Goal: Task Accomplishment & Management: Use online tool/utility

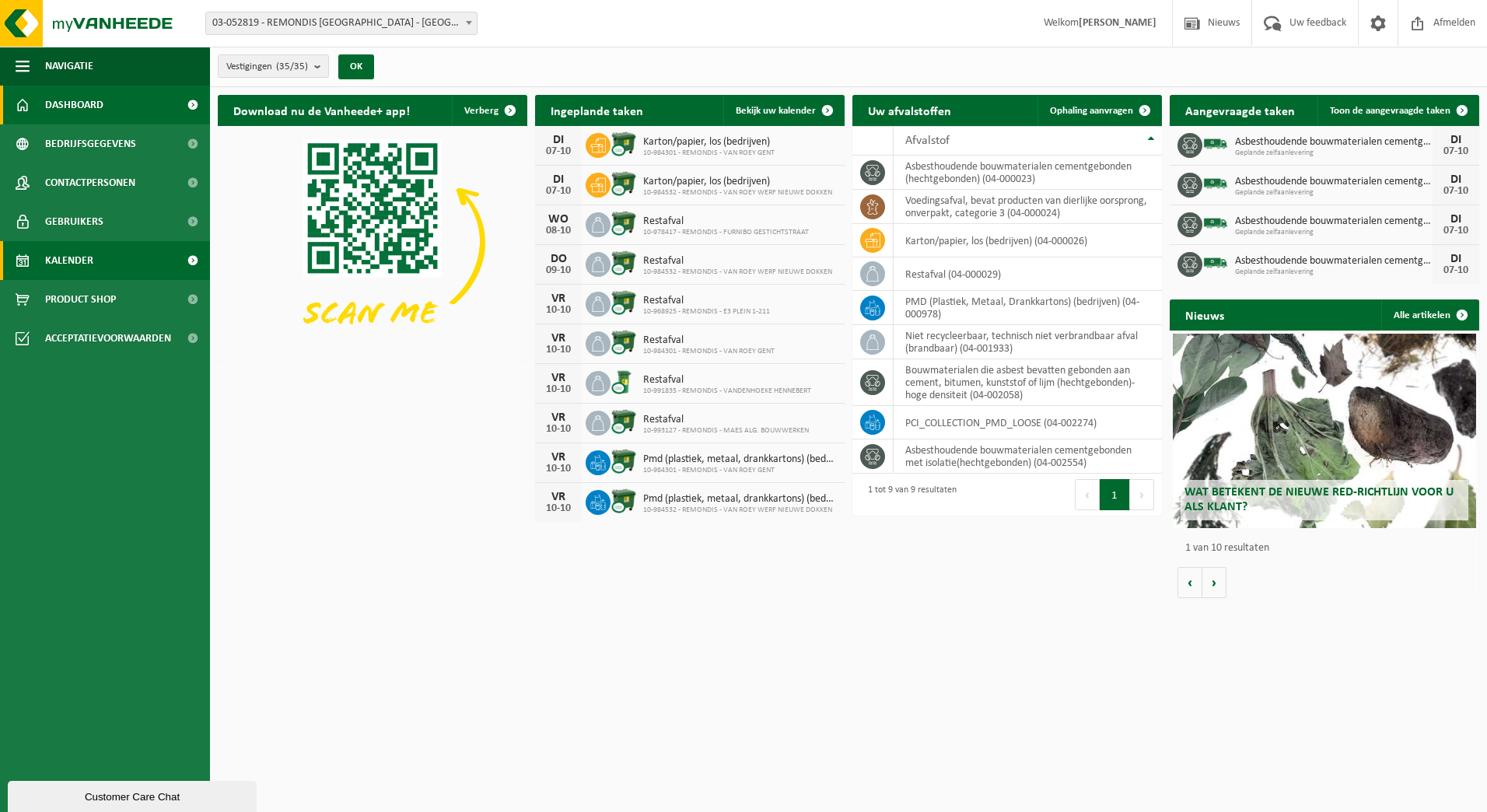
click at [108, 260] on link "Kalender" at bounding box center [105, 260] width 211 height 38
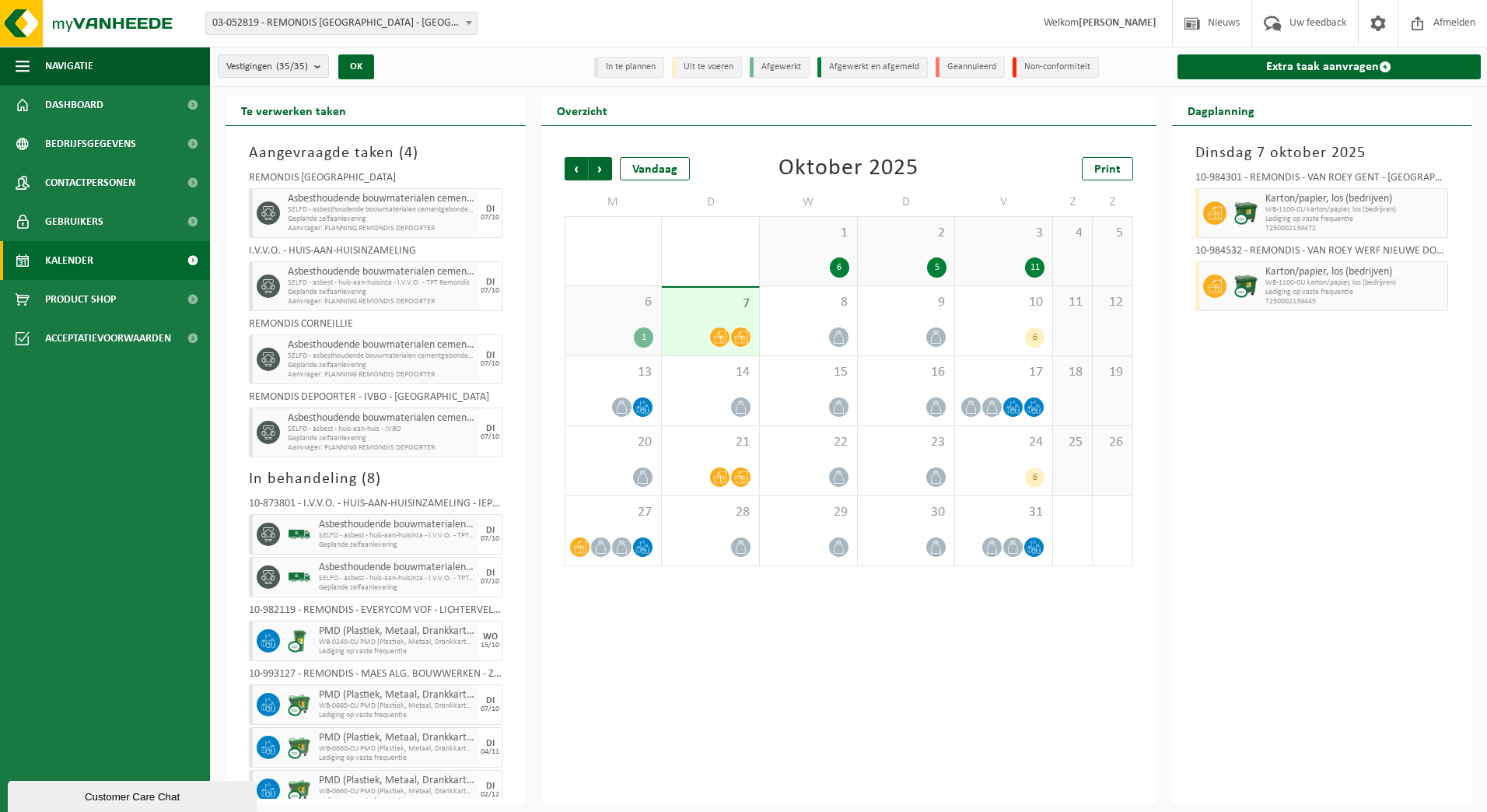
click at [316, 54] on div "Vestigingen (35/35) Alles selecteren Alles deselecteren Actieve selecteren REMO…" at bounding box center [370, 66] width 320 height 34
click at [312, 58] on button "Vestigingen (35/35)" at bounding box center [274, 66] width 112 height 23
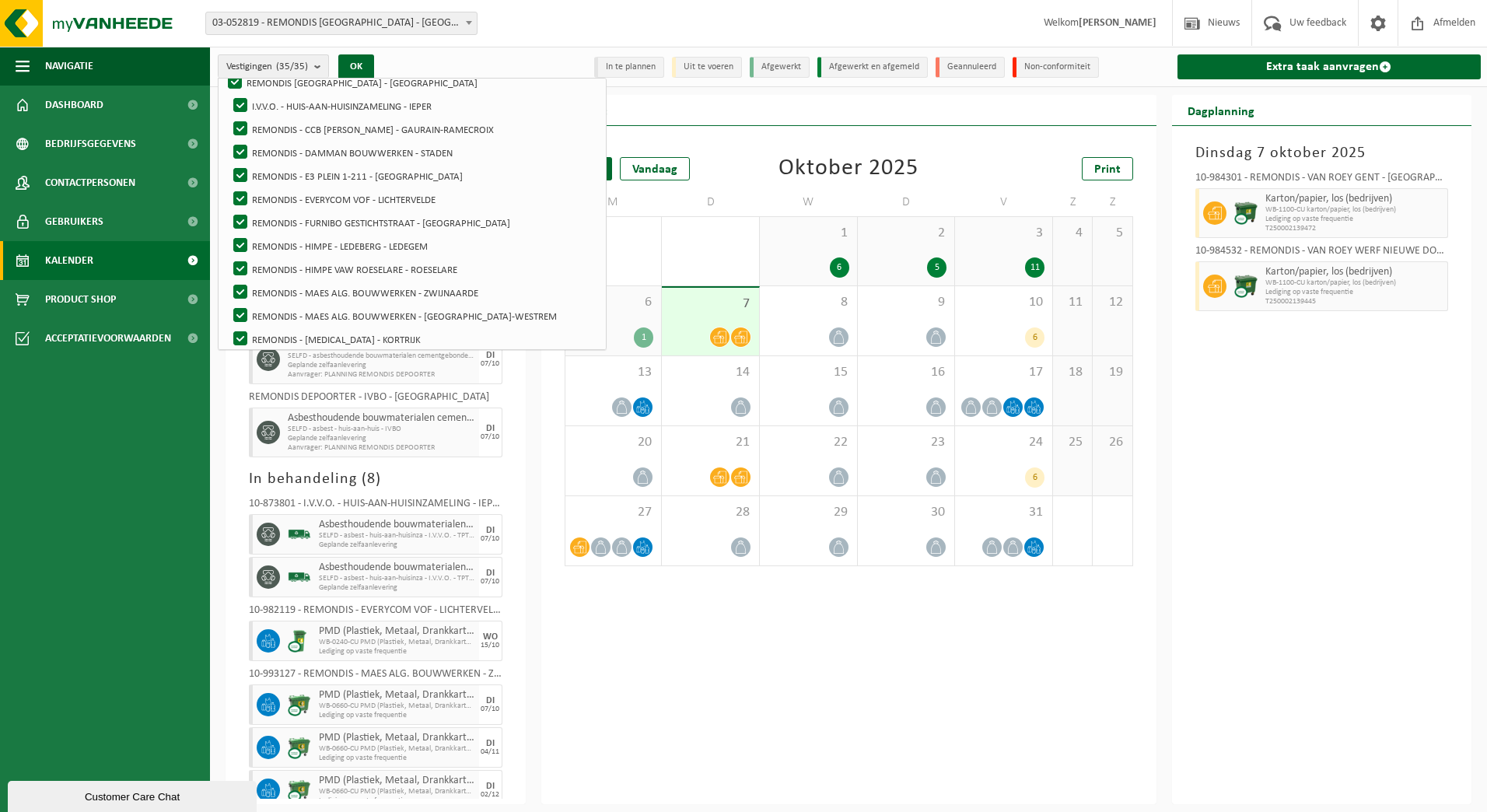
scroll to position [124, 0]
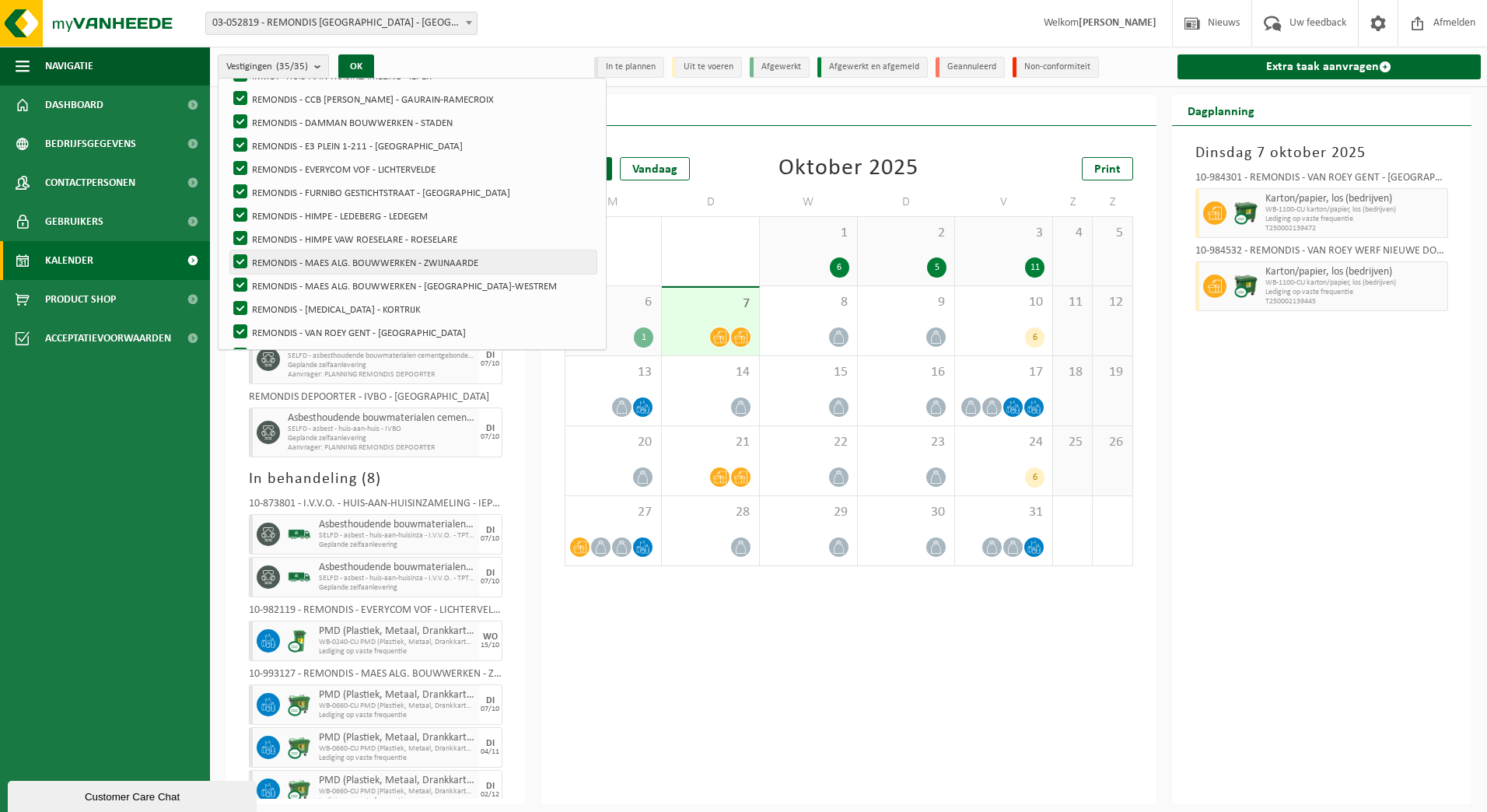
click at [423, 268] on label "REMONDIS - MAES ALG. BOUWWERKEN - ZWIJNAARDE" at bounding box center [413, 262] width 366 height 23
click at [228, 251] on input "REMONDIS - MAES ALG. BOUWWERKEN - ZWIJNAARDE" at bounding box center [227, 250] width 1 height 1
click at [423, 268] on label "REMONDIS - MAES ALG. BOUWWERKEN - ZWIJNAARDE" at bounding box center [413, 262] width 366 height 23
click at [228, 251] on input "REMONDIS - MAES ALG. BOUWWERKEN - ZWIJNAARDE" at bounding box center [227, 250] width 1 height 1
checkbox input "true"
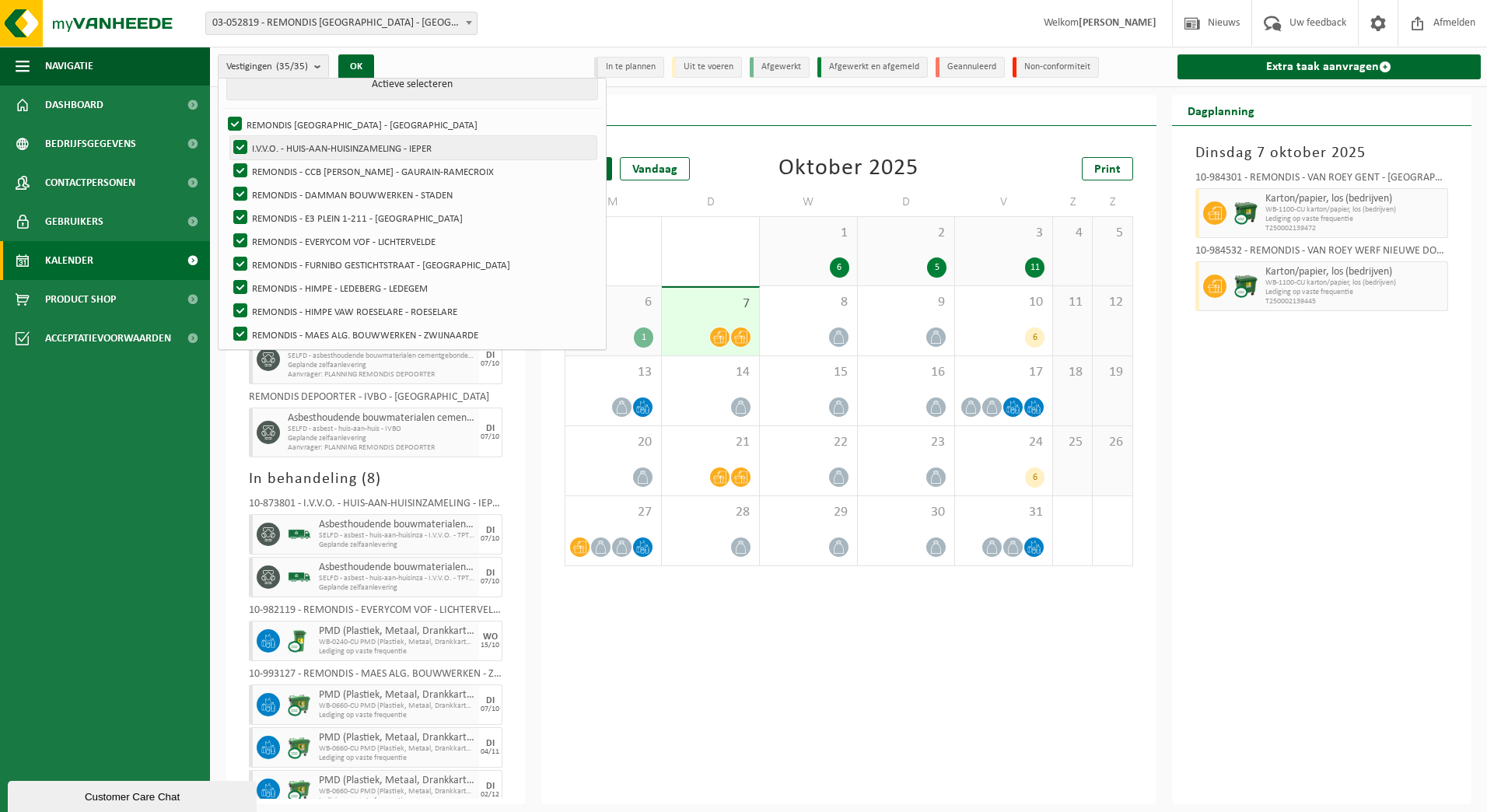
scroll to position [0, 0]
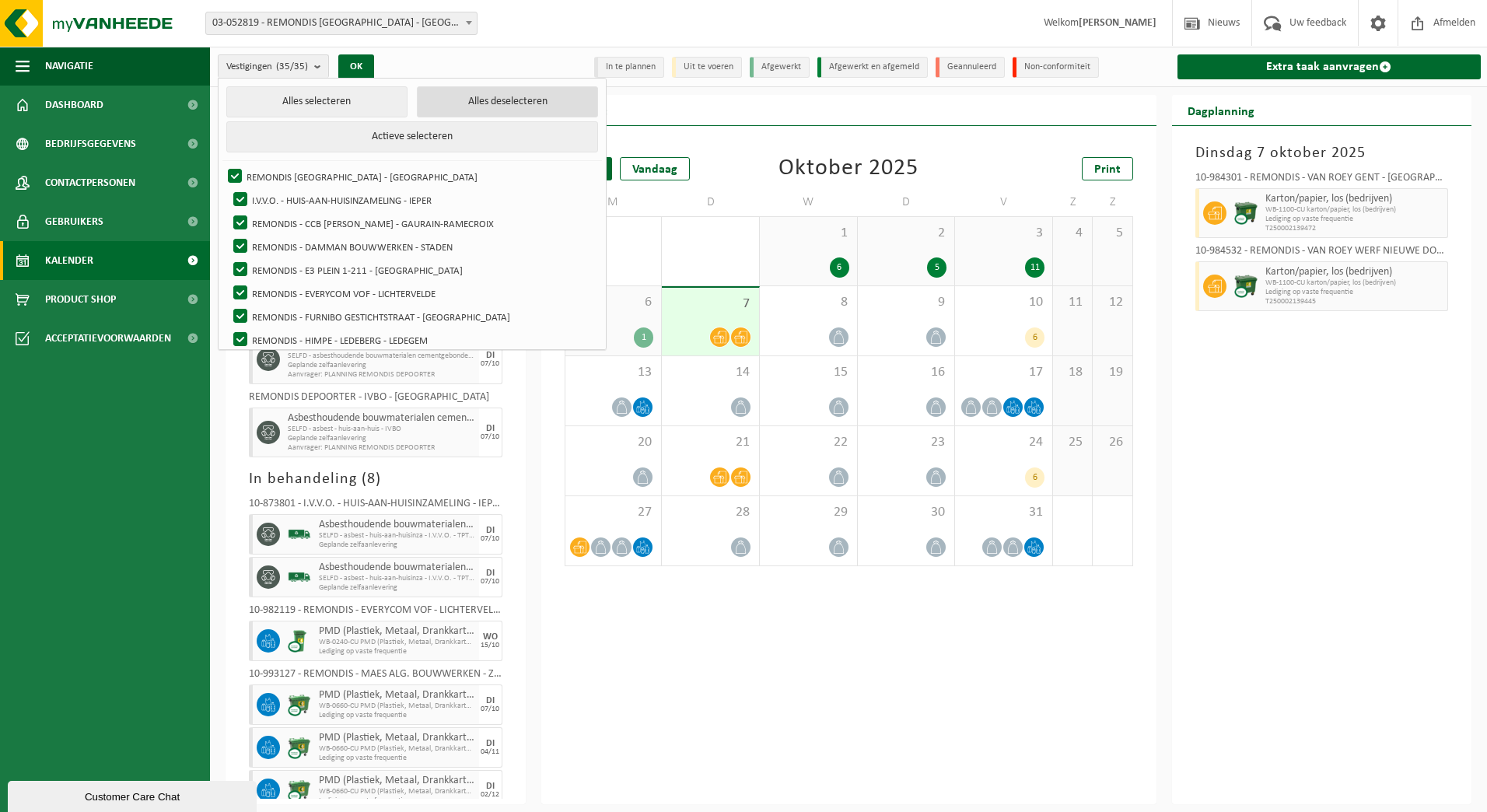
click at [418, 94] on button "Alles deselecteren" at bounding box center [508, 102] width 182 height 31
checkbox input "false"
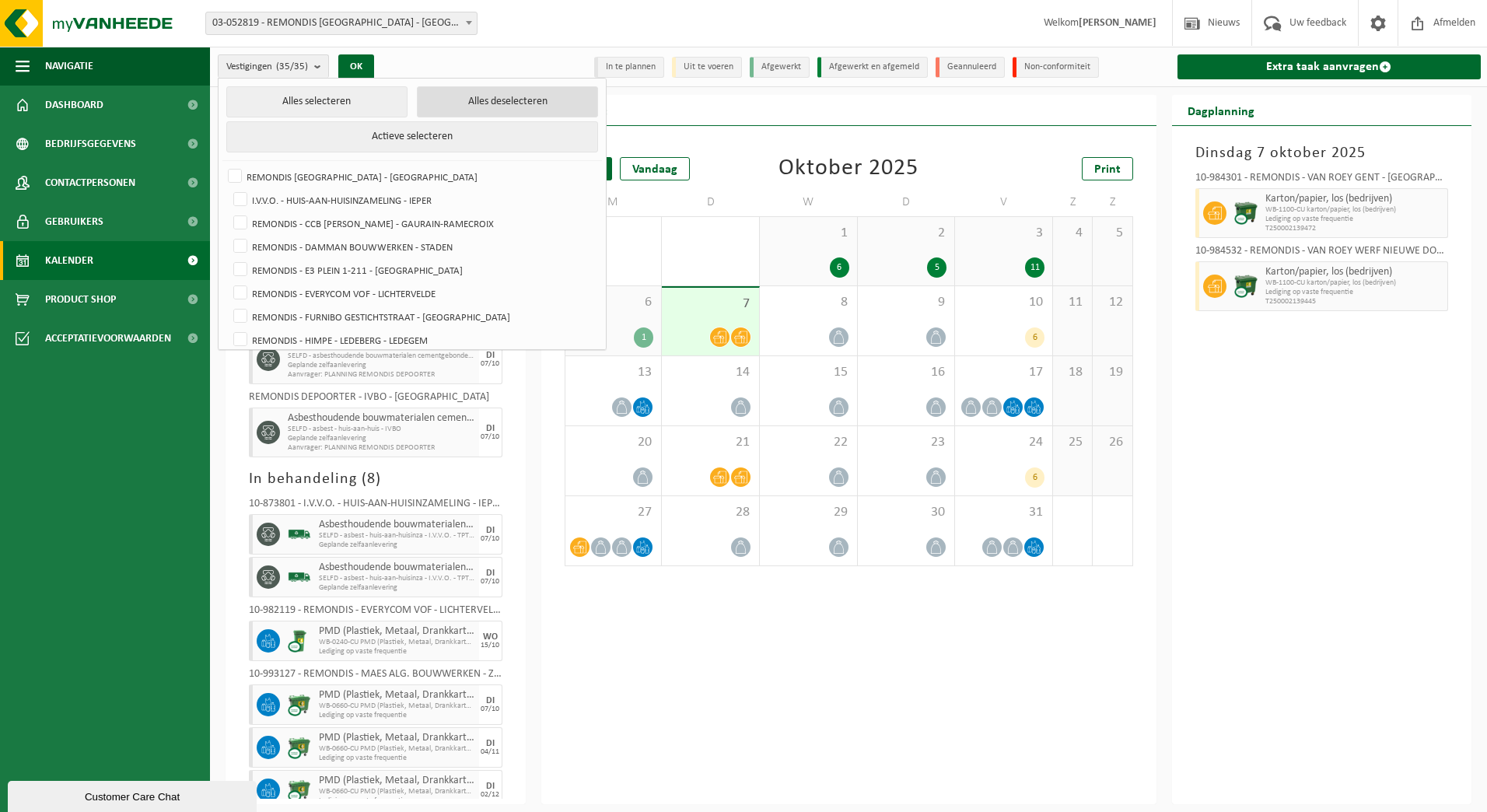
checkbox input "false"
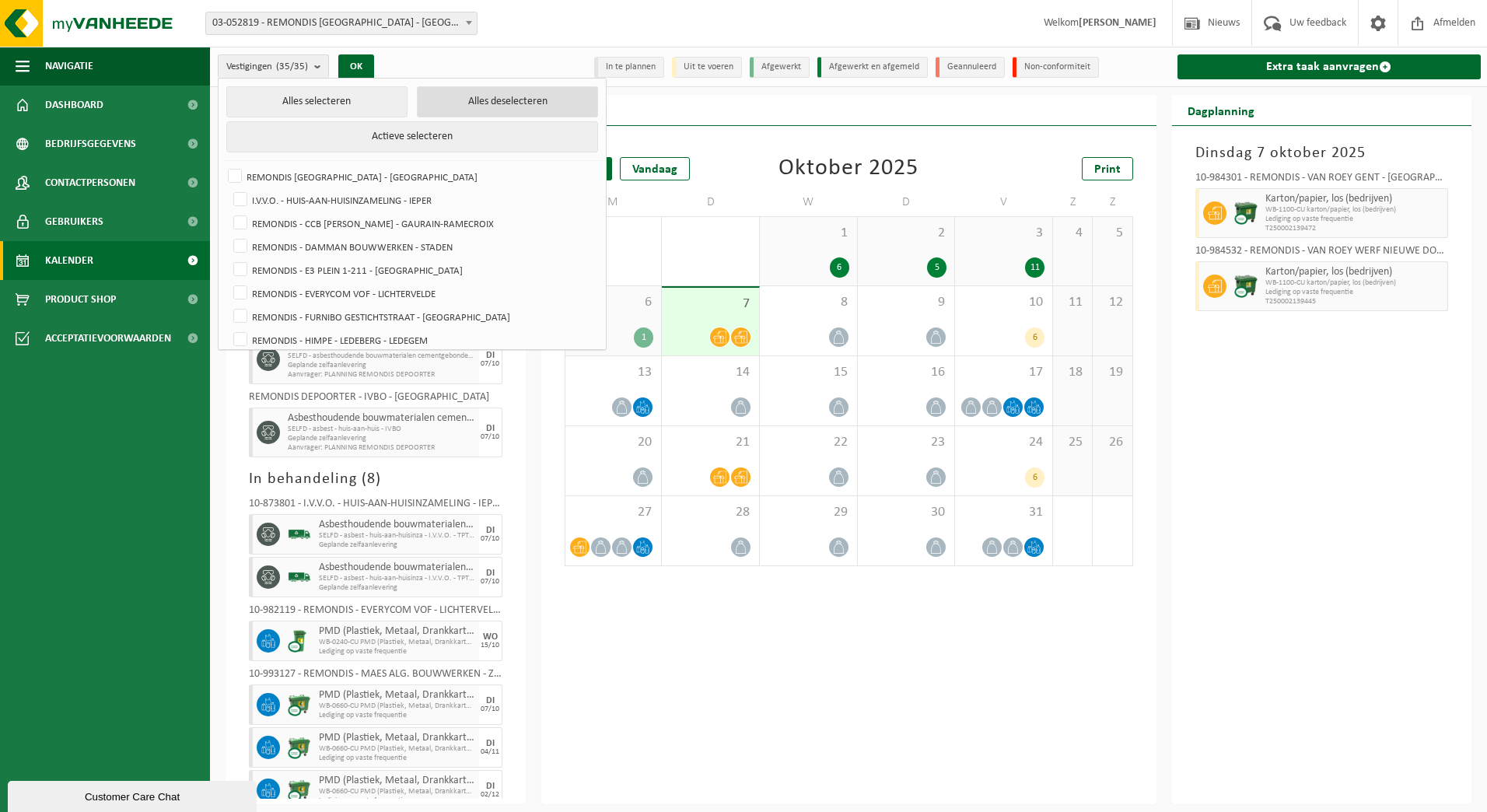
checkbox input "false"
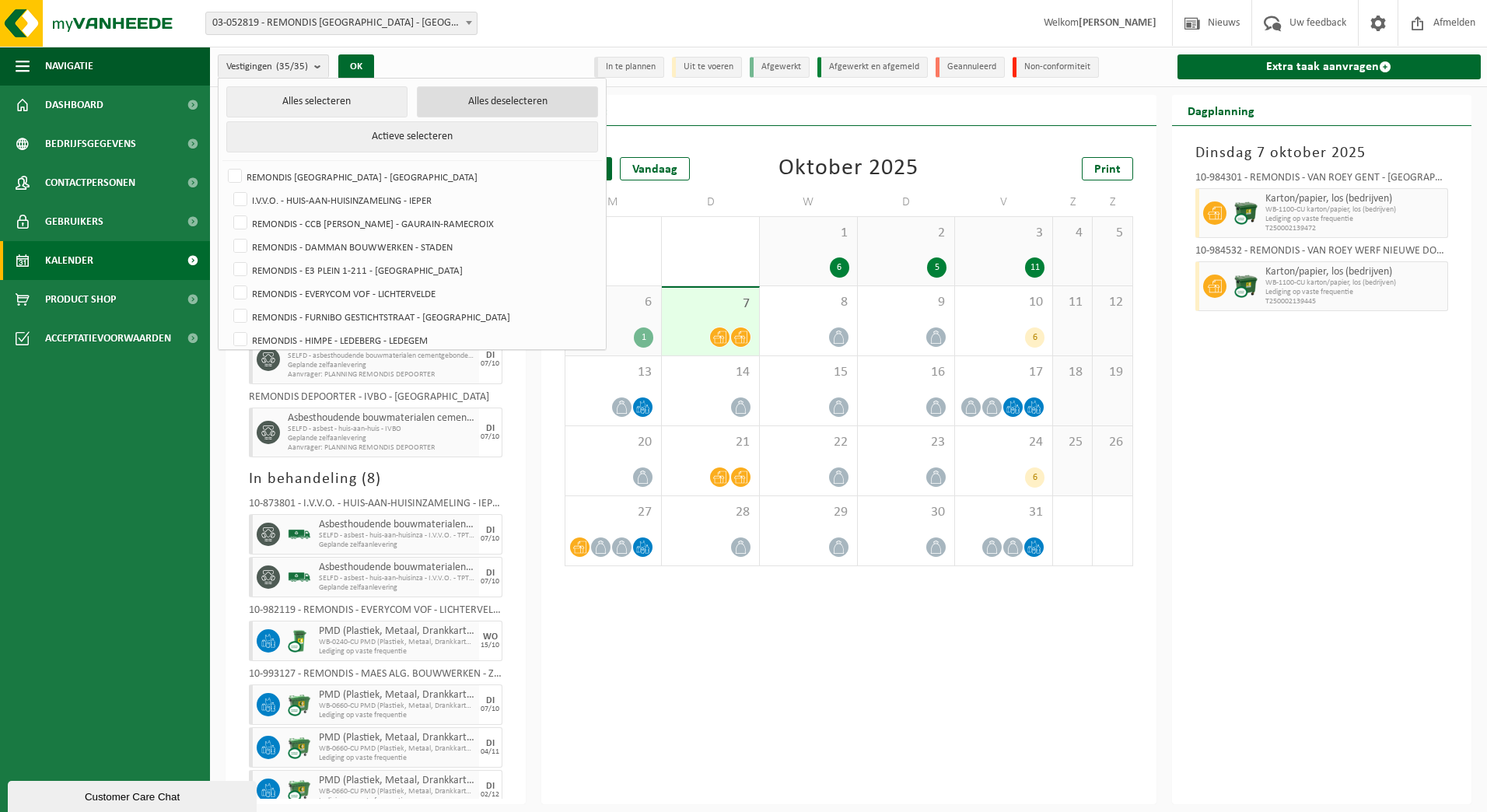
checkbox input "false"
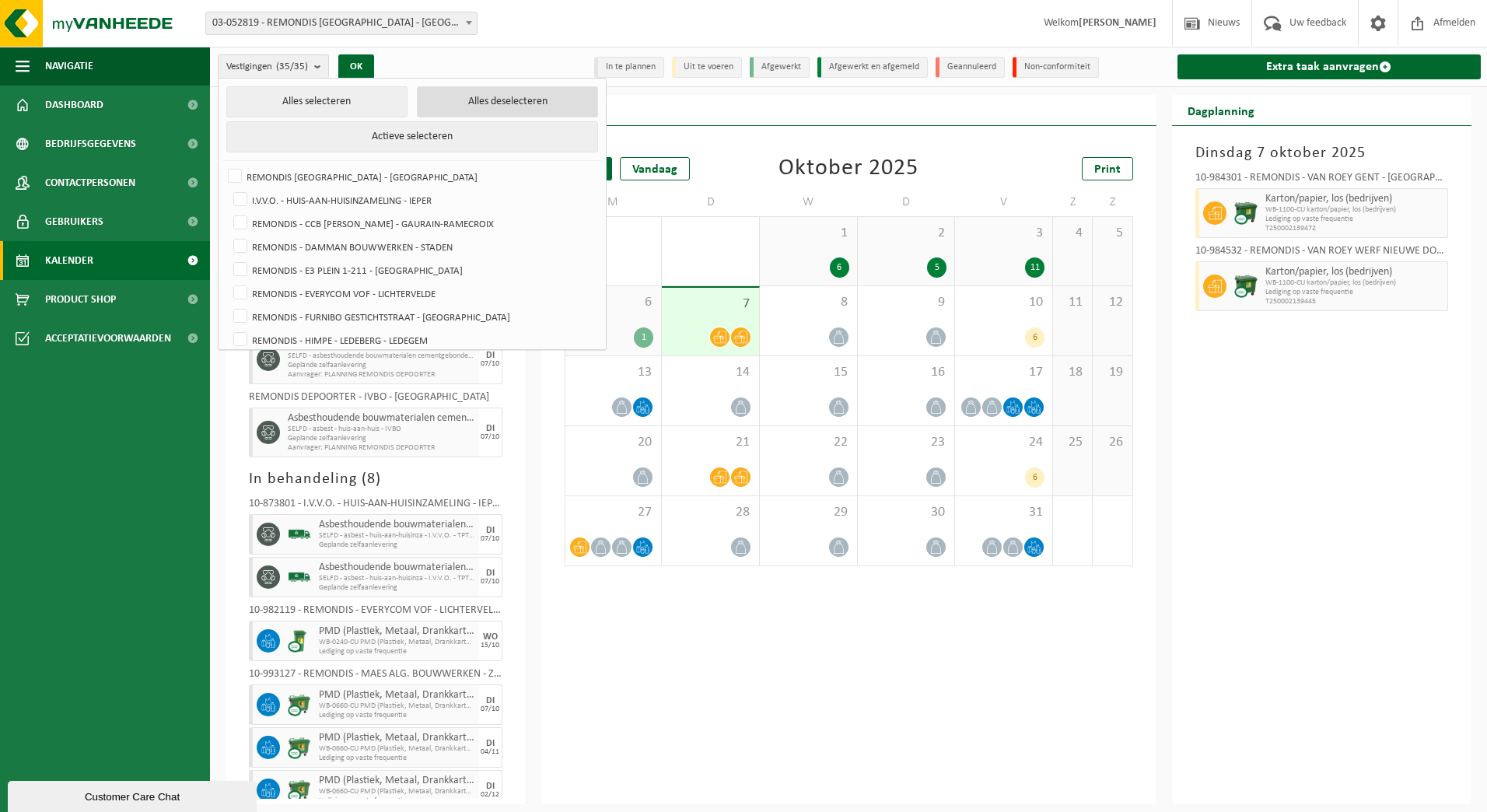
checkbox input "false"
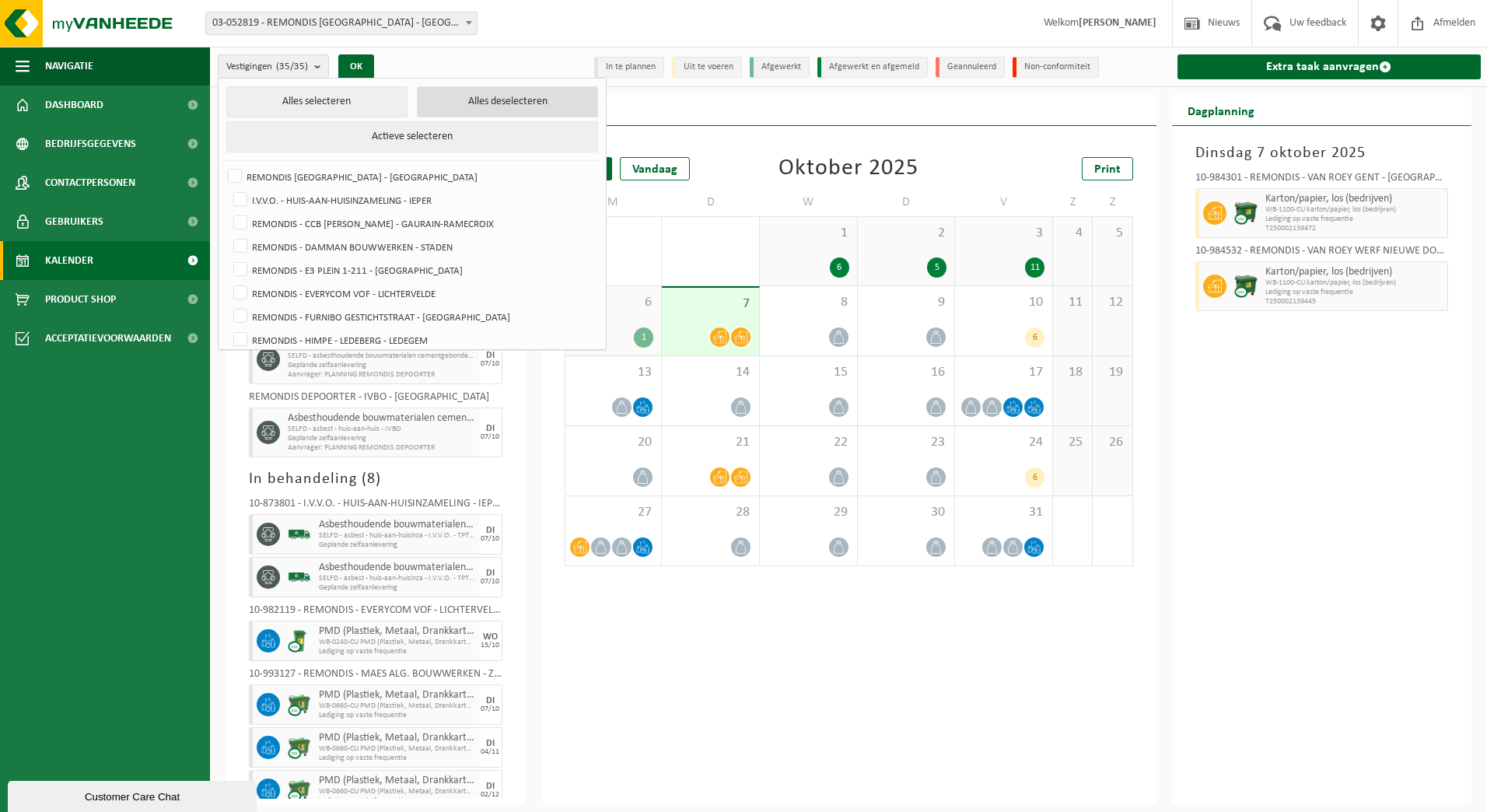
checkbox input "false"
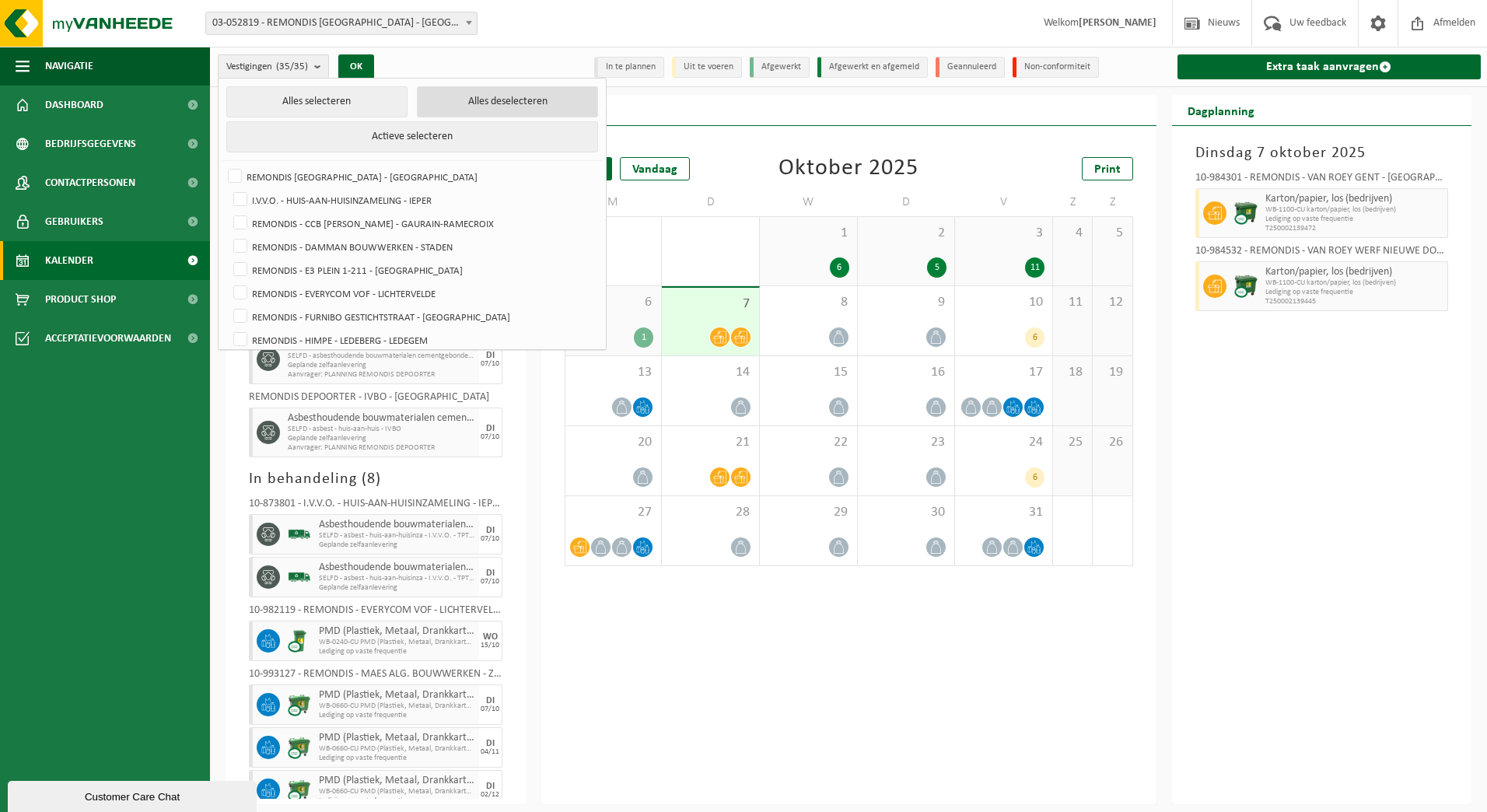
checkbox input "false"
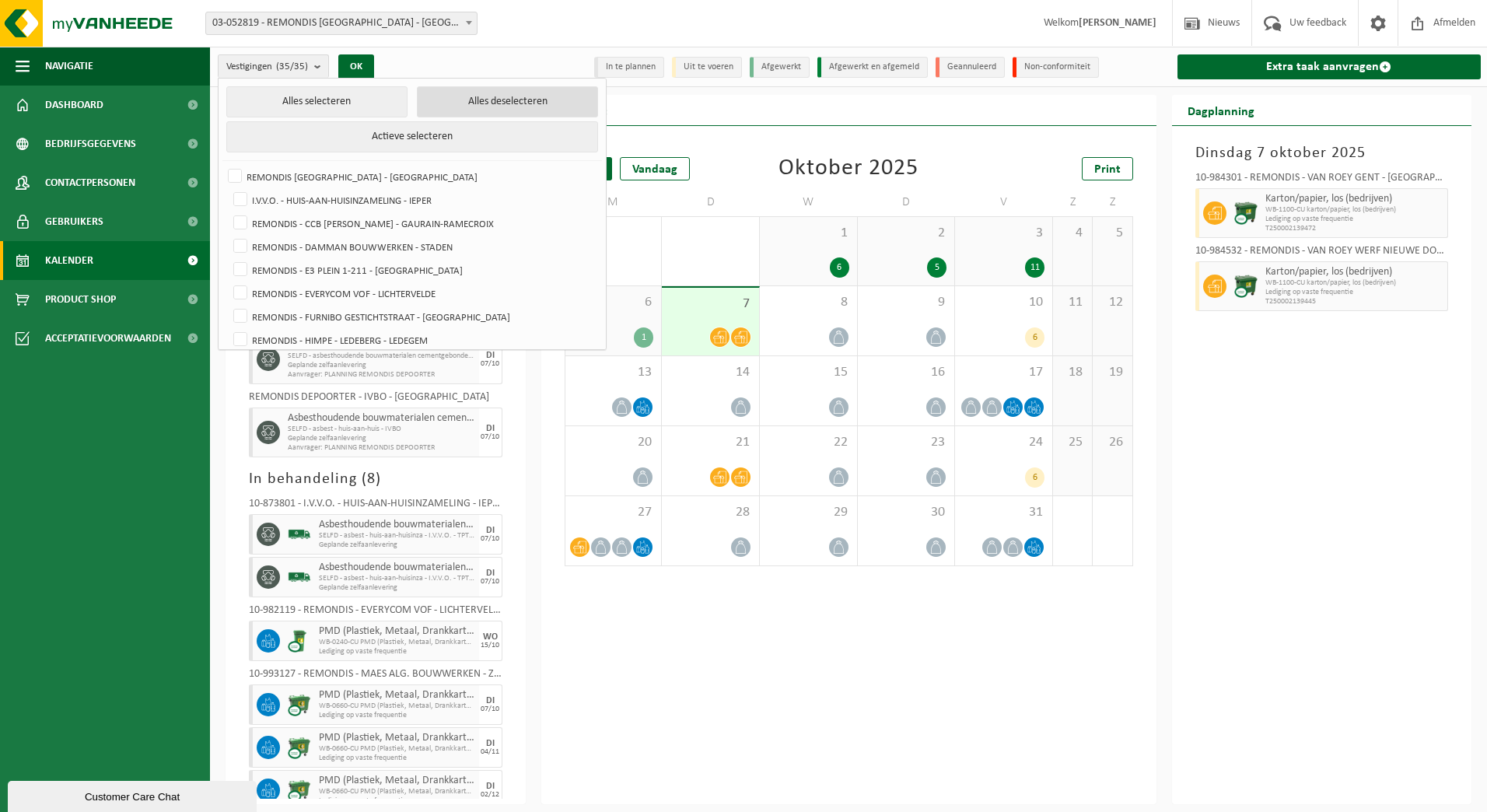
checkbox input "false"
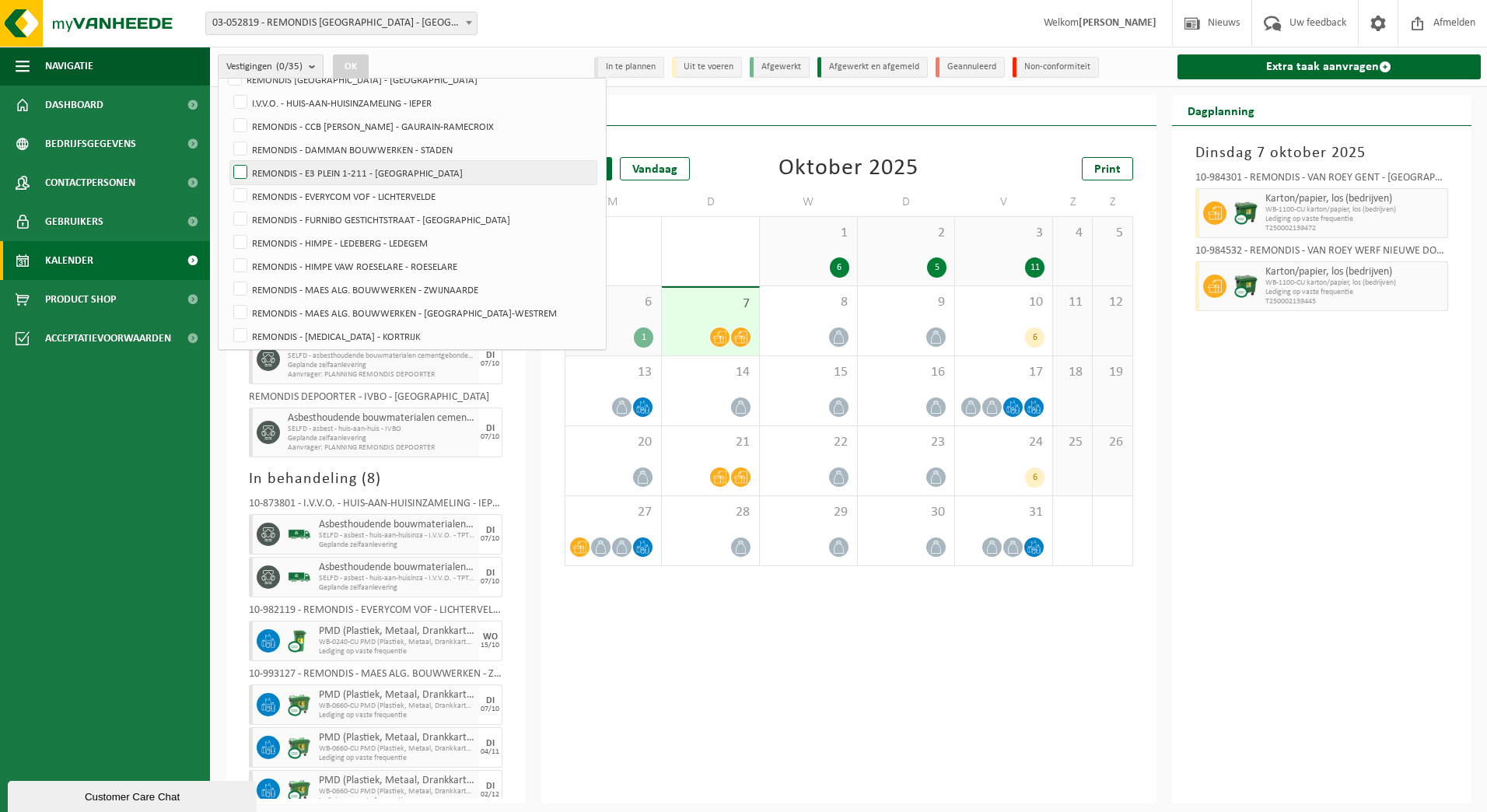
scroll to position [234, 0]
click at [478, 152] on label "REMONDIS - MAES ALG. BOUWWERKEN - ZWIJNAARDE" at bounding box center [413, 153] width 366 height 23
click at [228, 141] on input "REMONDIS - MAES ALG. BOUWWERKEN - ZWIJNAARDE" at bounding box center [227, 140] width 1 height 1
checkbox input "true"
click at [364, 66] on button "OK" at bounding box center [350, 67] width 36 height 25
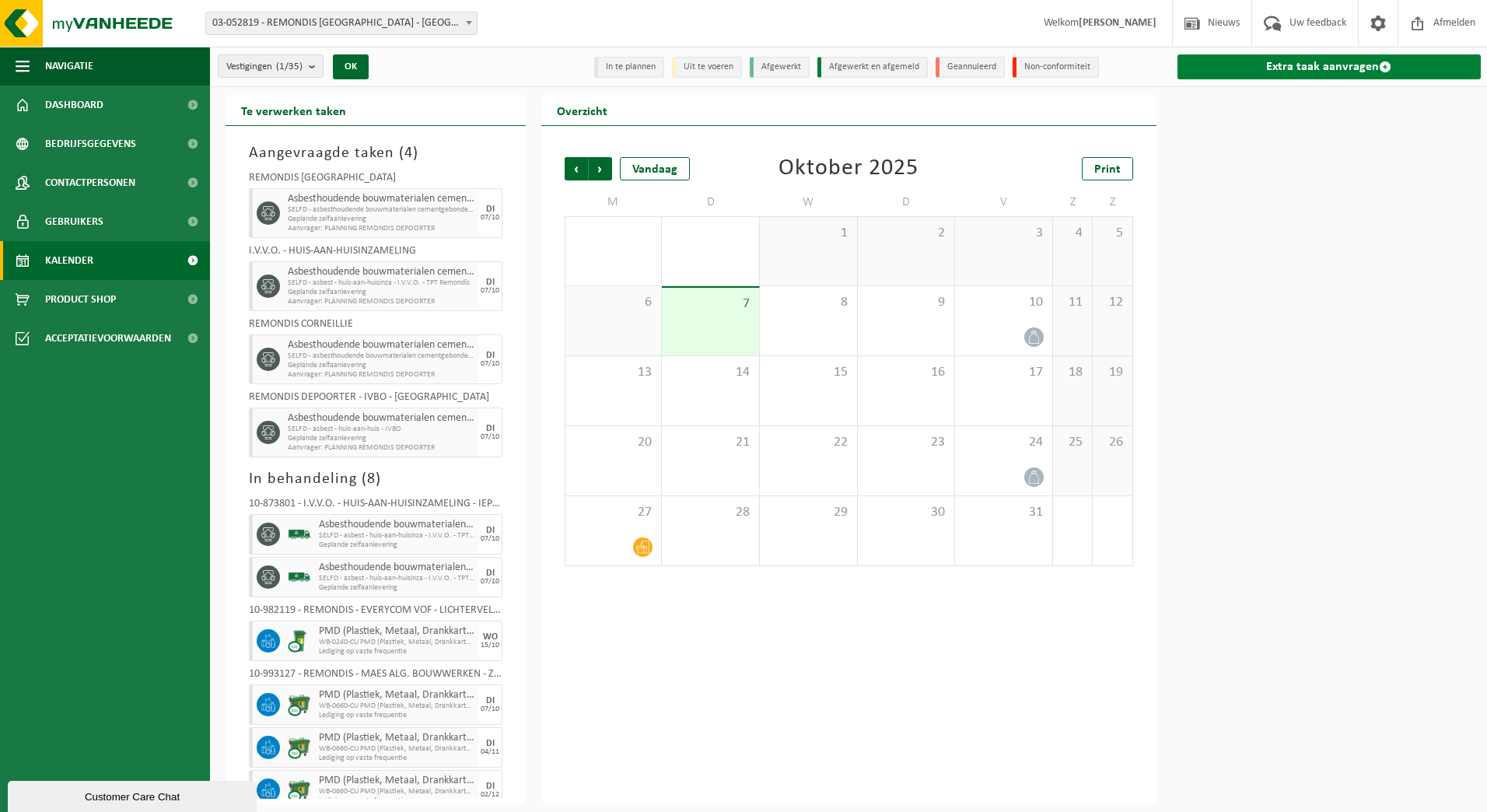
click at [1274, 73] on link "Extra taak aanvragen" at bounding box center [1329, 67] width 304 height 25
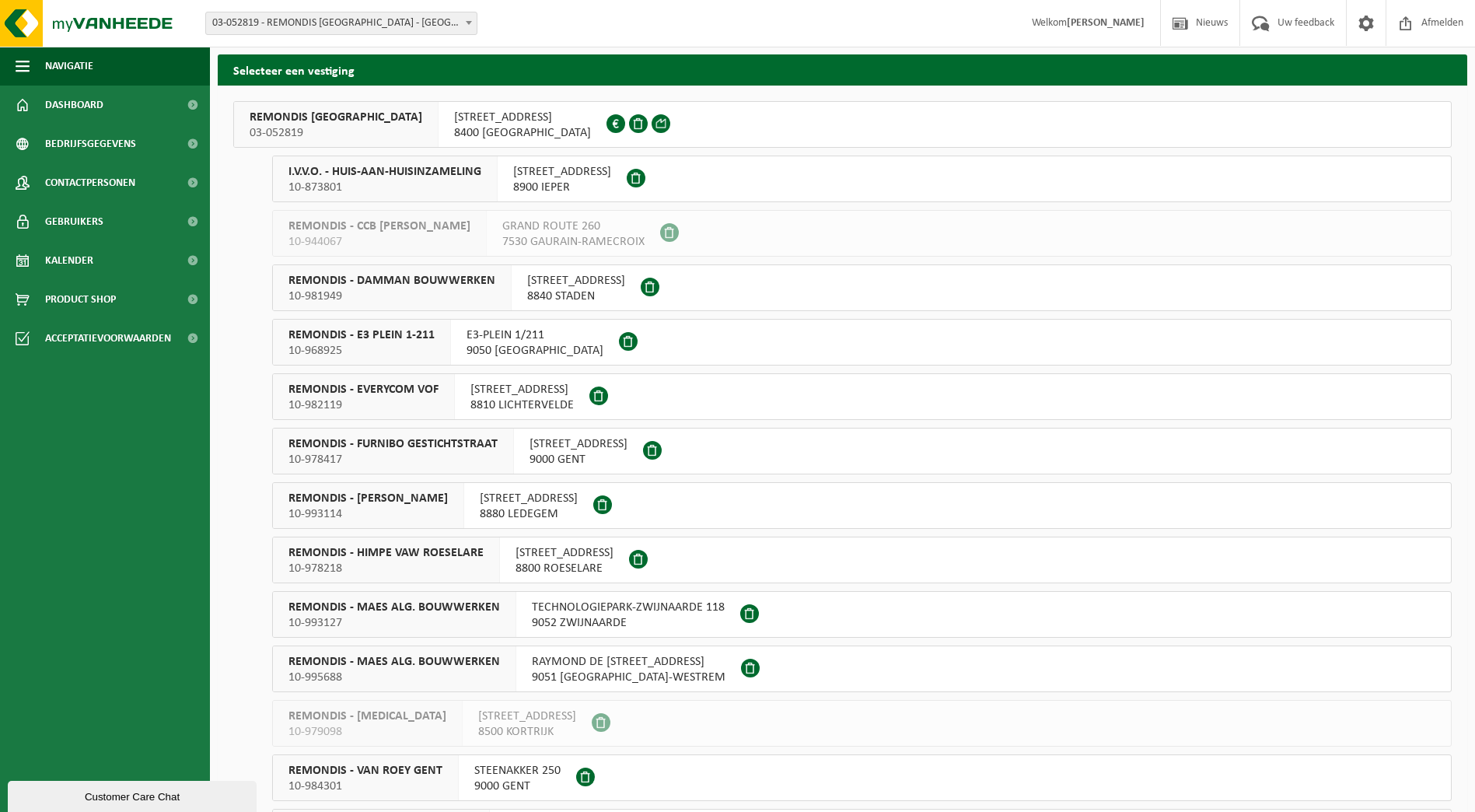
scroll to position [78, 0]
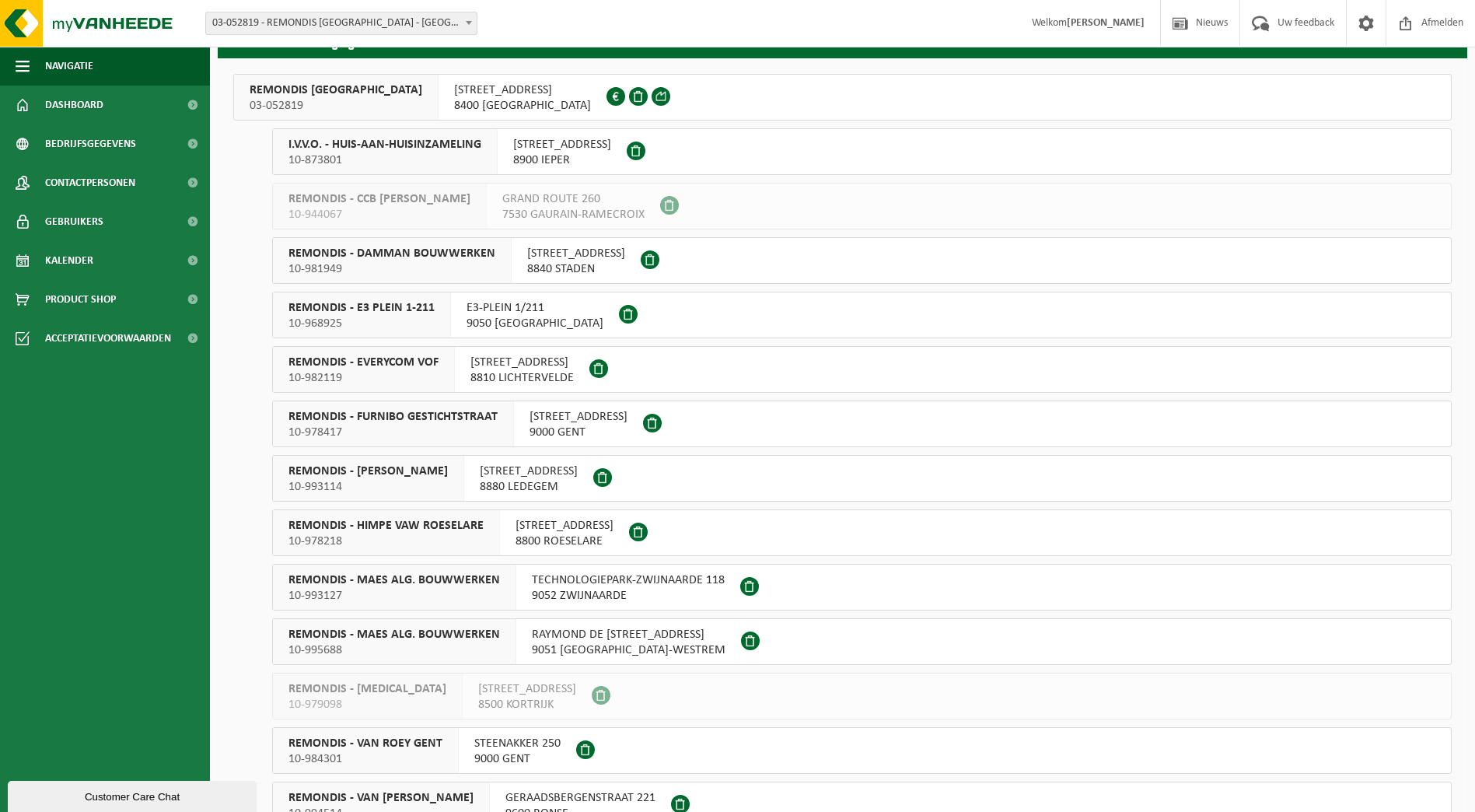
click at [631, 598] on span "9052 ZWIJNAARDE" at bounding box center [628, 596] width 193 height 15
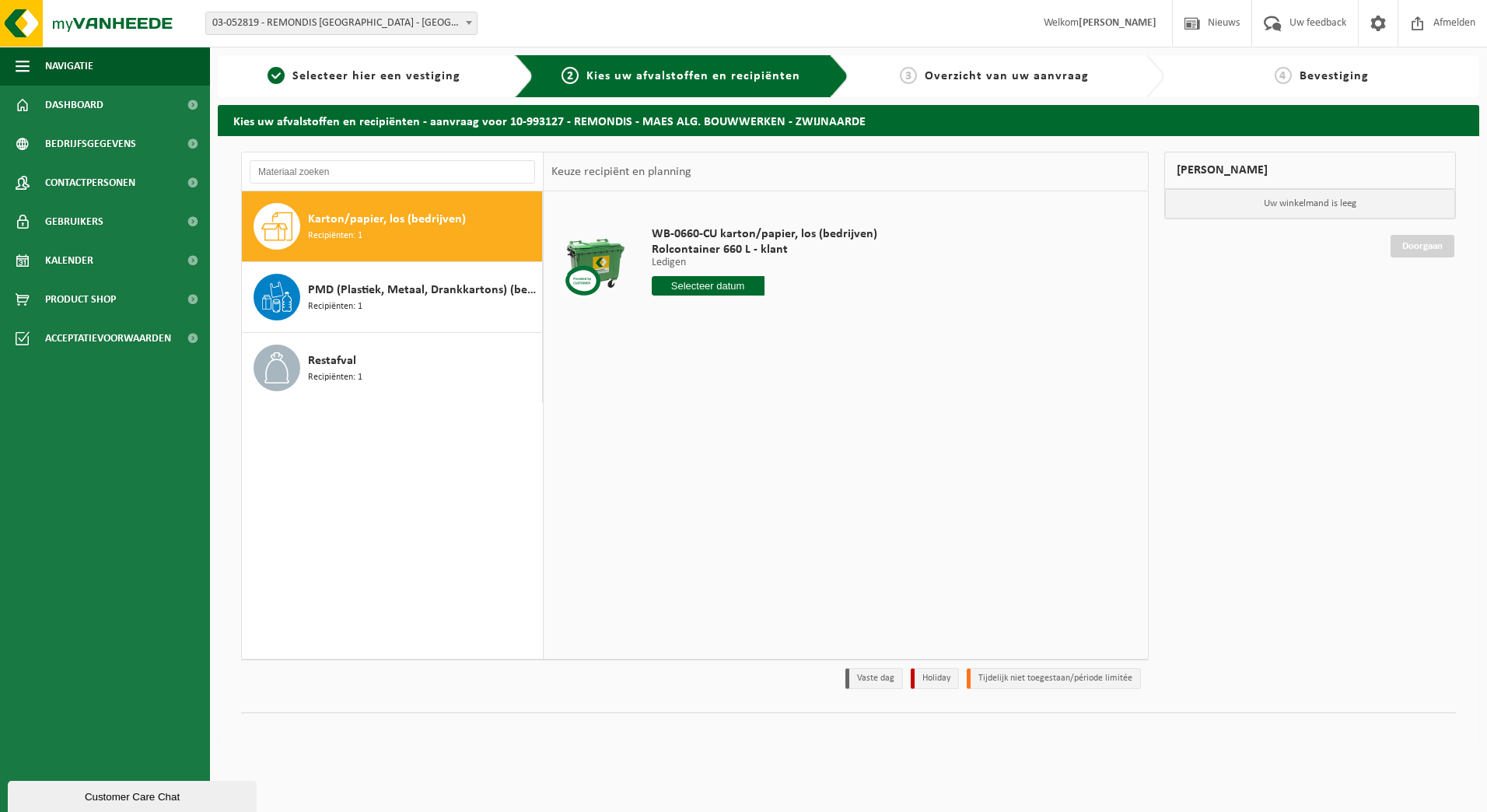
click at [722, 288] on input "text" at bounding box center [707, 285] width 112 height 19
click at [665, 429] on div "13" at bounding box center [666, 424] width 27 height 25
type input "Van 2025-10-13"
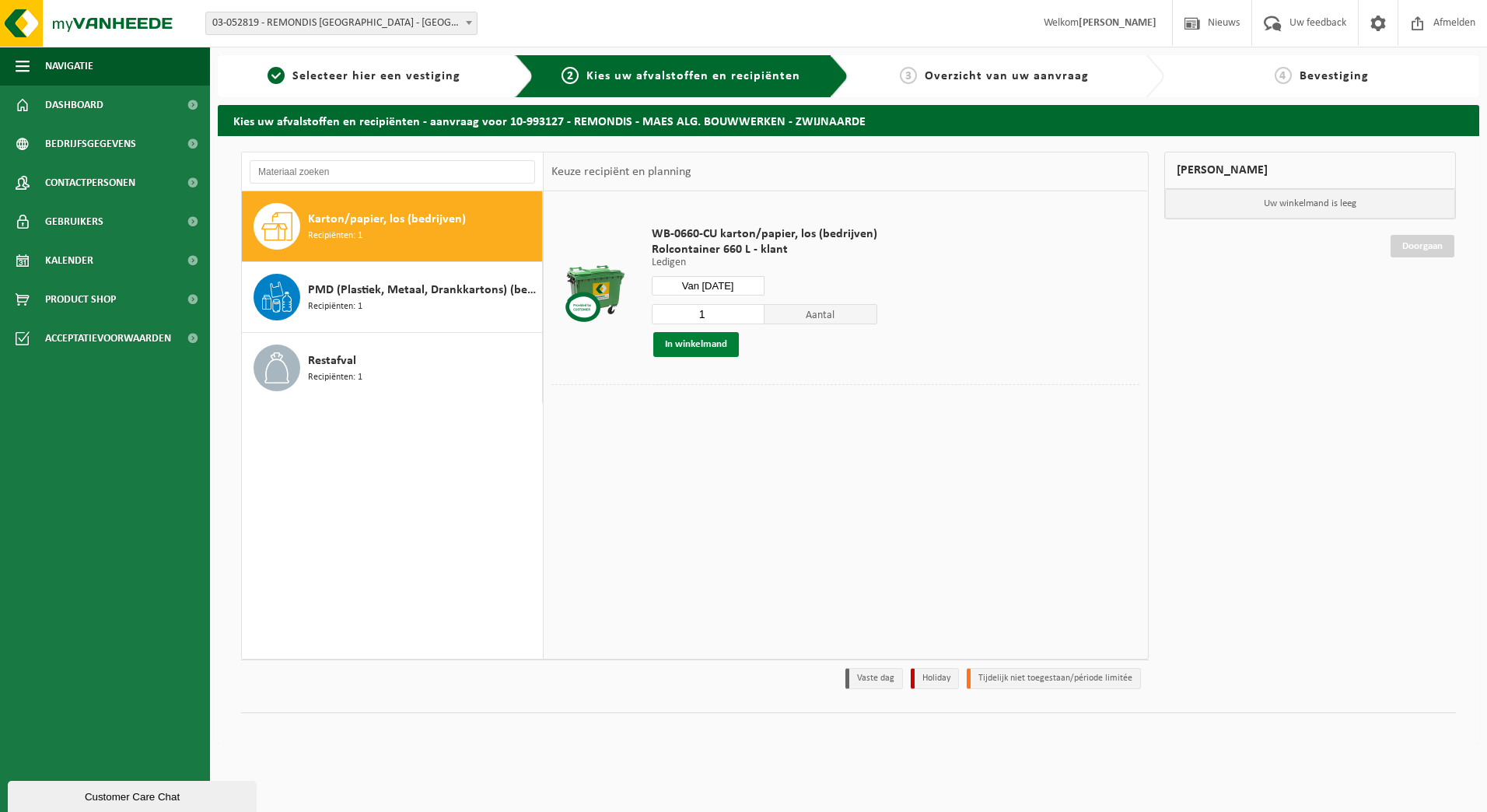
click at [706, 345] on button "In winkelmand" at bounding box center [696, 345] width 86 height 25
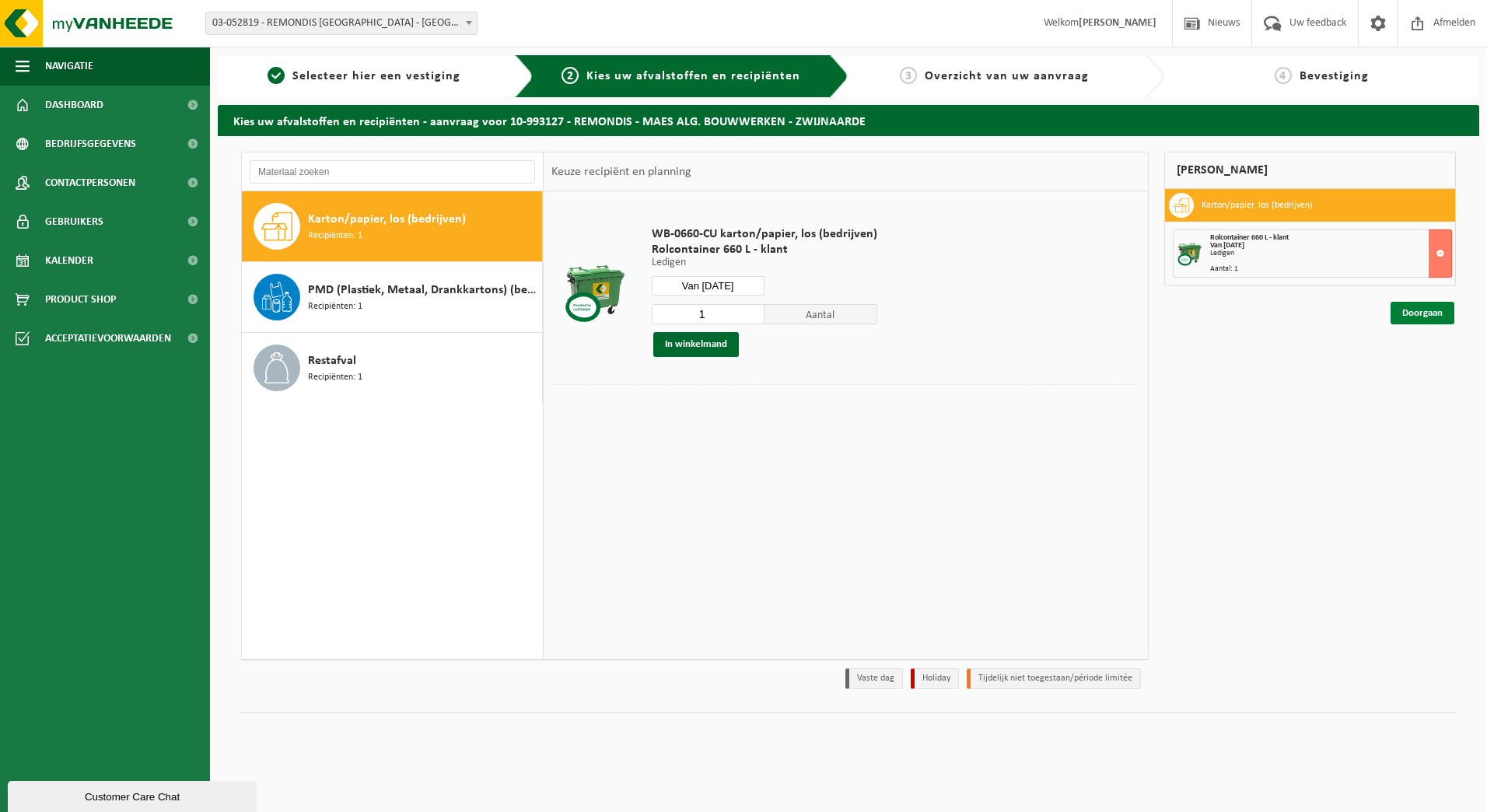
click at [1407, 322] on link "Doorgaan" at bounding box center [1423, 312] width 63 height 22
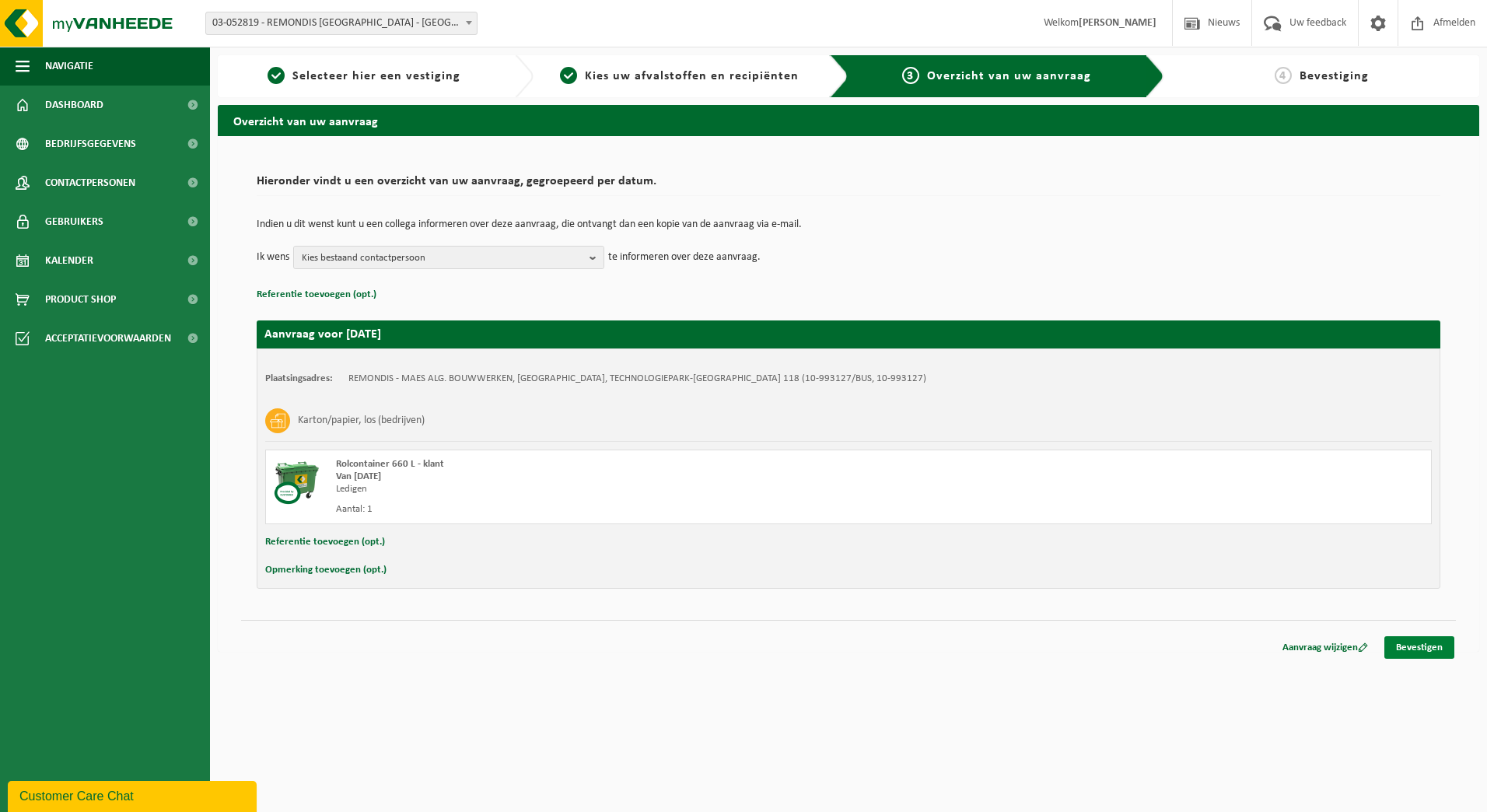
click at [1425, 646] on link "Bevestigen" at bounding box center [1420, 647] width 70 height 22
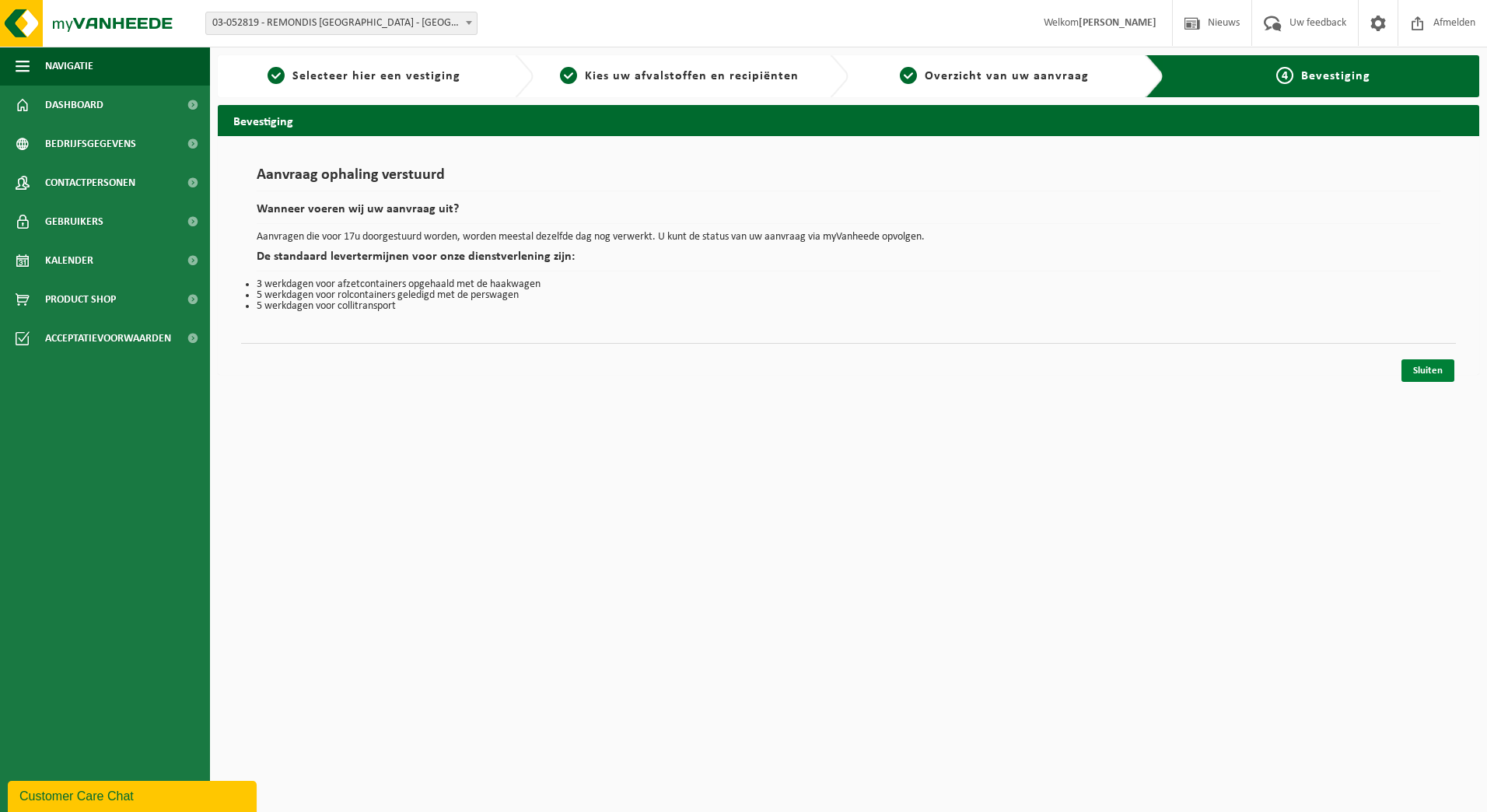
click at [1434, 367] on link "Sluiten" at bounding box center [1427, 370] width 53 height 22
